Goal: Transaction & Acquisition: Purchase product/service

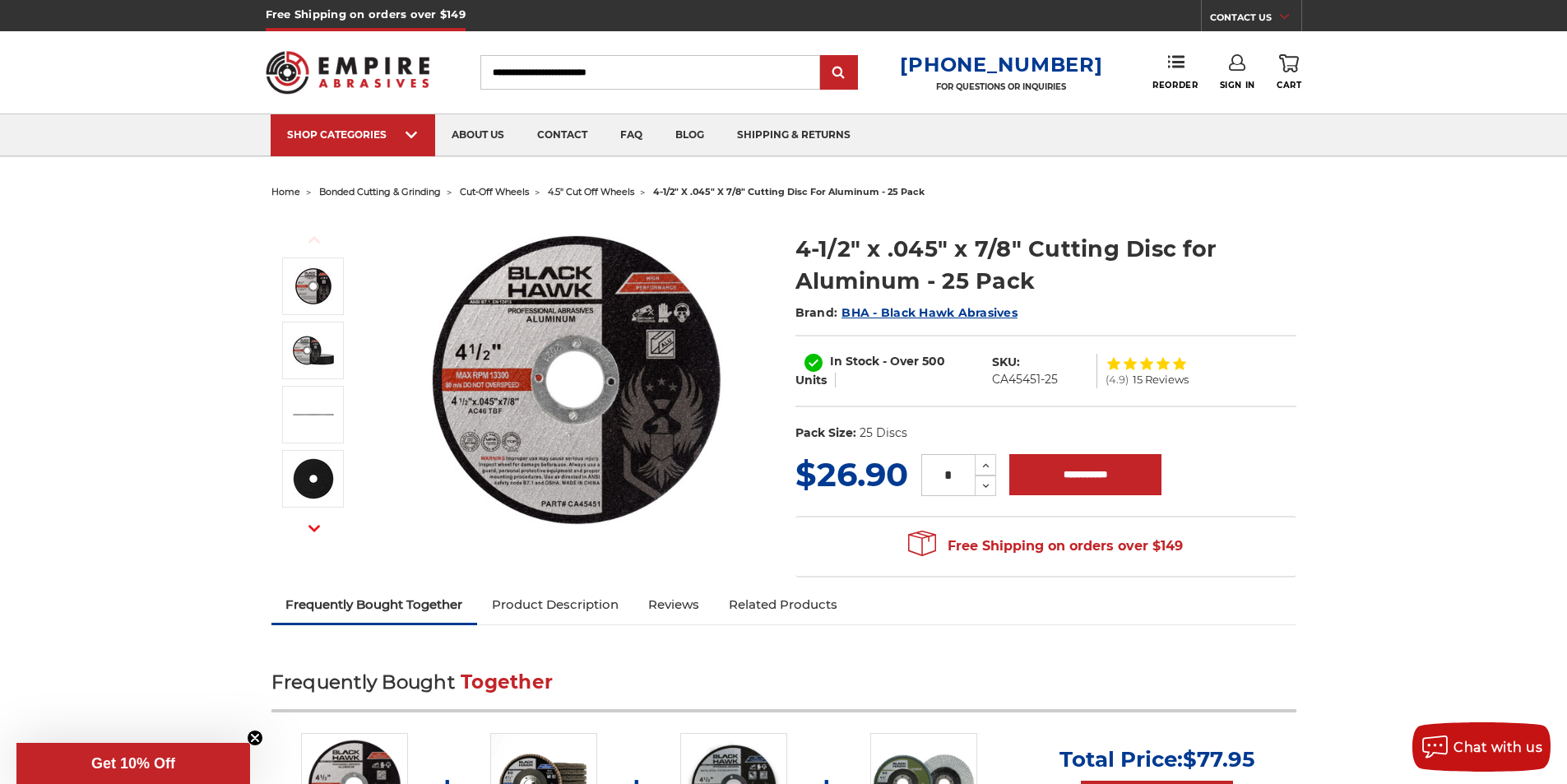
click at [584, 410] on img at bounding box center [576, 380] width 329 height 329
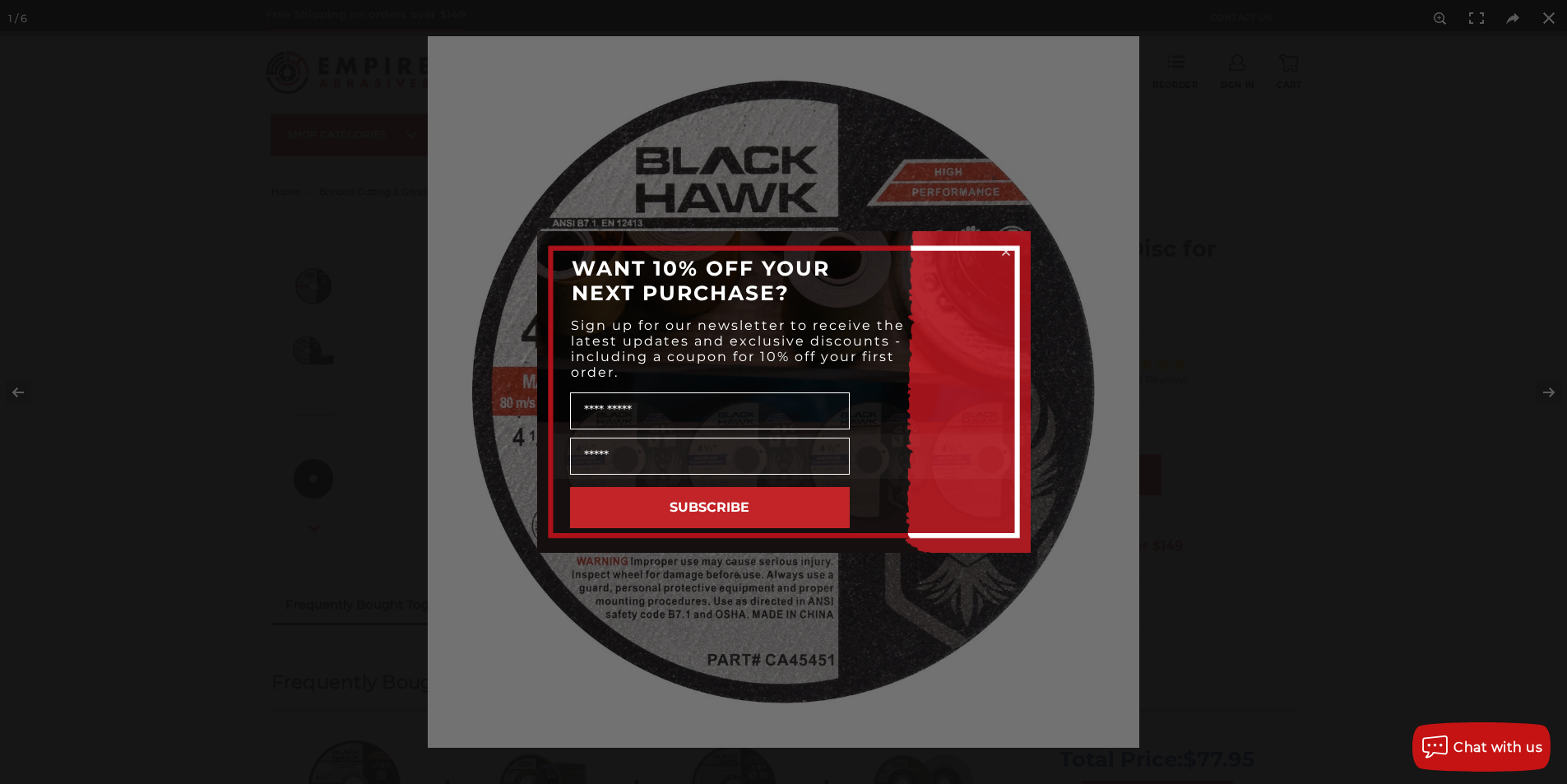
click at [1192, 256] on div "Close dialog WANT 10% OFF YOUR NEXT PURCHASE? Sign up for our newsletter to rec…" at bounding box center [784, 392] width 1567 height 784
click at [1127, 269] on div "Close dialog WANT 10% OFF YOUR NEXT PURCHASE? Sign up for our newsletter to rec…" at bounding box center [784, 392] width 1567 height 784
click at [1005, 248] on circle "Close dialog" at bounding box center [1005, 252] width 15 height 15
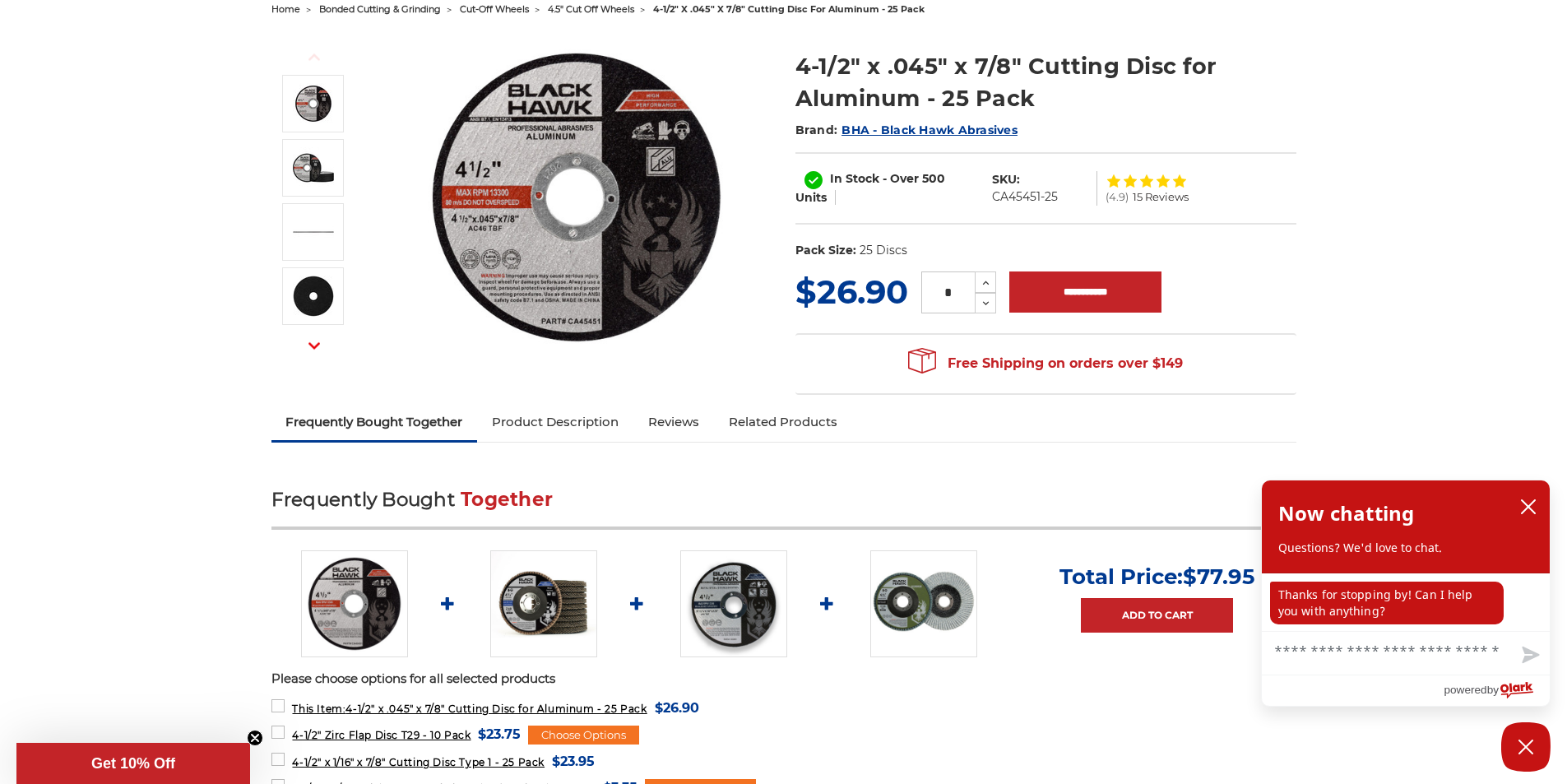
scroll to position [82, 0]
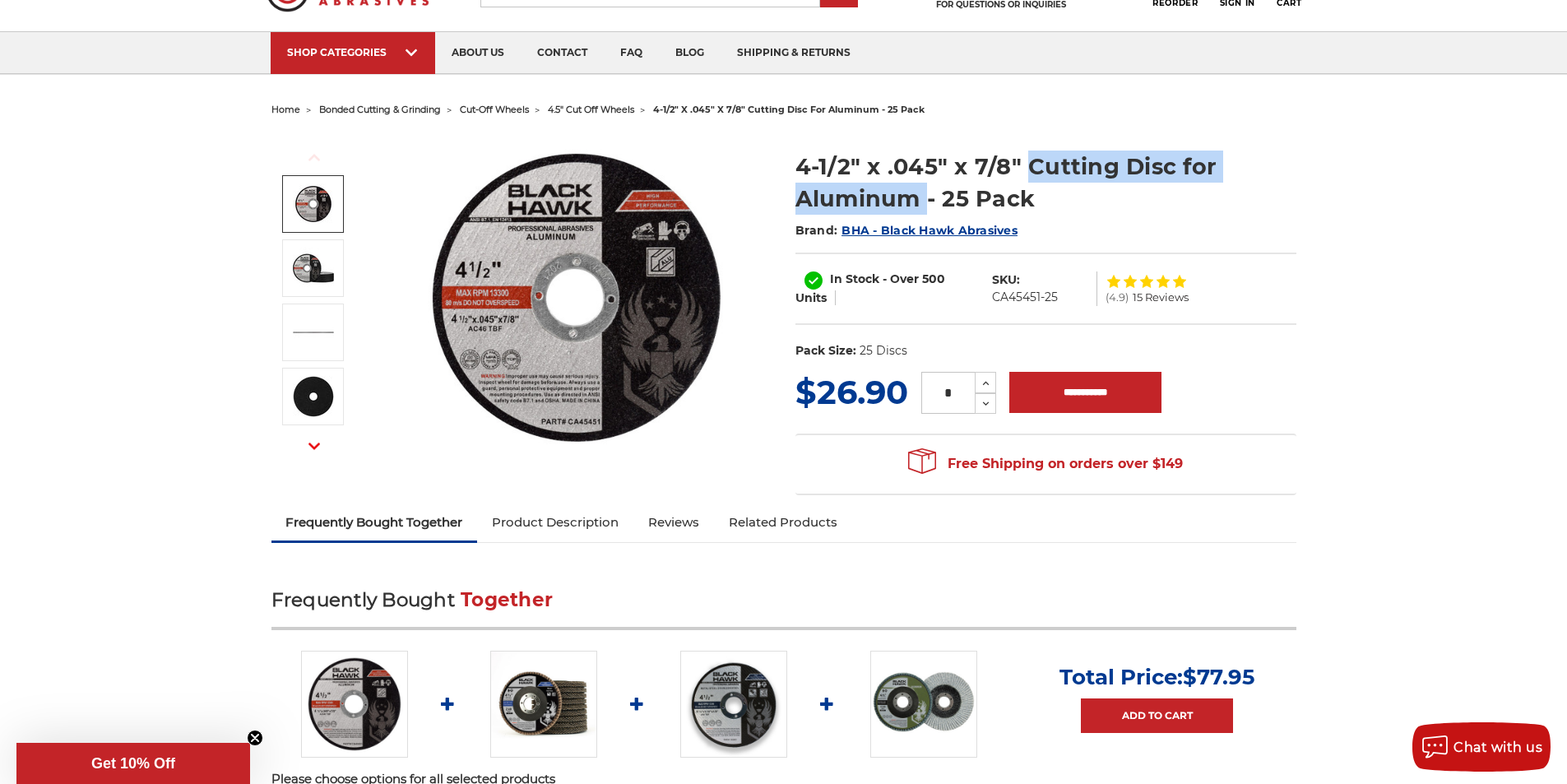
drag, startPoint x: 1032, startPoint y: 165, endPoint x: 923, endPoint y: 194, distance: 112.8
click at [923, 194] on h1 "4-1/2" x .045" x 7/8" Cutting Disc for Aluminum - 25 Pack" at bounding box center [1046, 183] width 501 height 64
copy h1 "Cutting Disc for Aluminum"
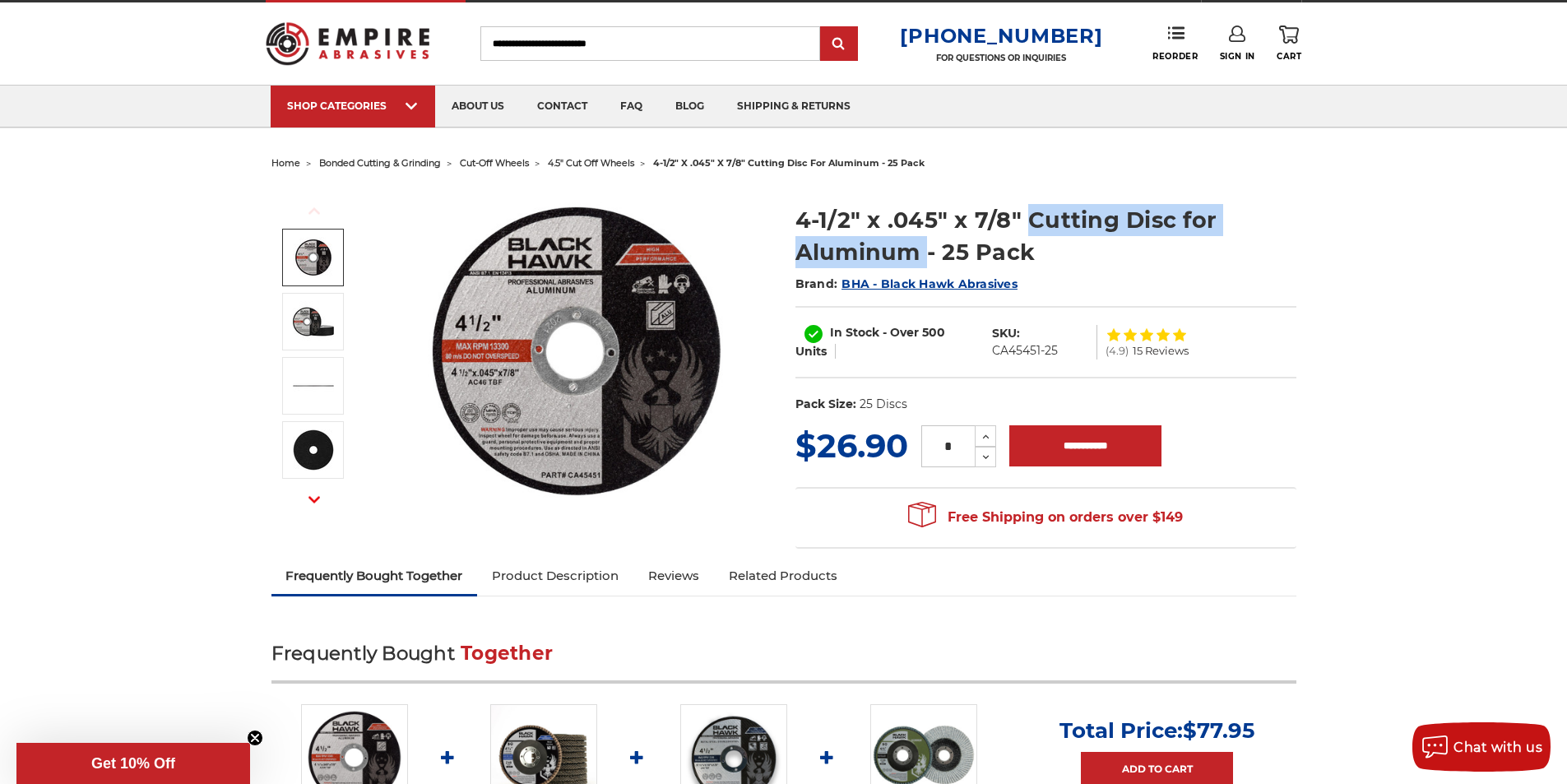
scroll to position [0, 0]
